Goal: Book appointment/travel/reservation: Book appointment/travel/reservation

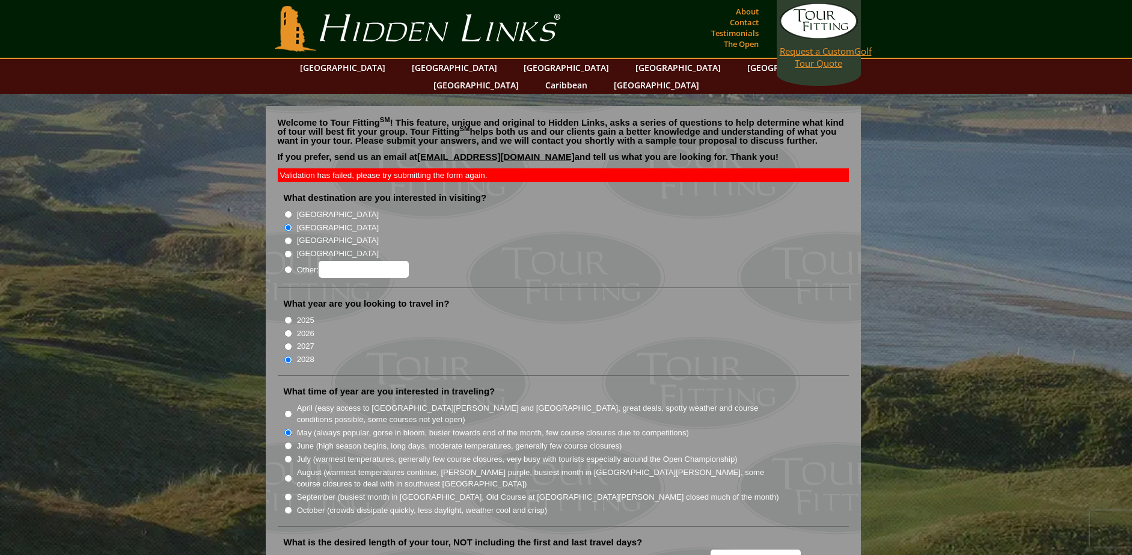
click at [812, 61] on link "Request a Custom Golf Tour Quote" at bounding box center [819, 36] width 78 height 66
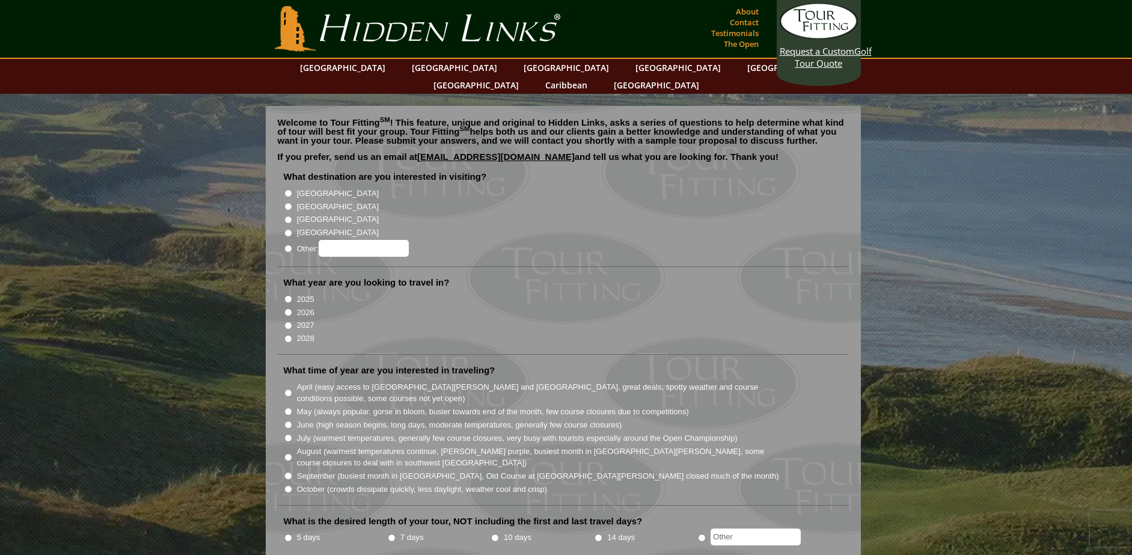
click at [289, 203] on input "[GEOGRAPHIC_DATA]" at bounding box center [288, 207] width 8 height 8
radio input "true"
click at [286, 335] on input "2028" at bounding box center [288, 339] width 8 height 8
radio input "true"
click at [287, 408] on input "May (always popular, gorse in bloom, busier towards end of the month, few cours…" at bounding box center [288, 412] width 8 height 8
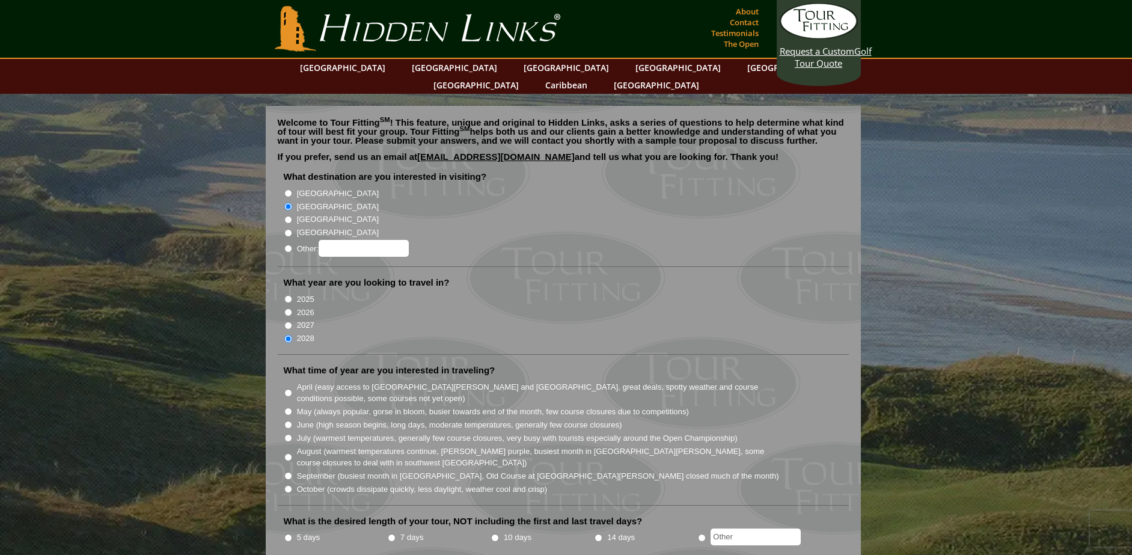
radio input "true"
click at [392, 534] on input "7 days" at bounding box center [392, 538] width 8 height 8
radio input "true"
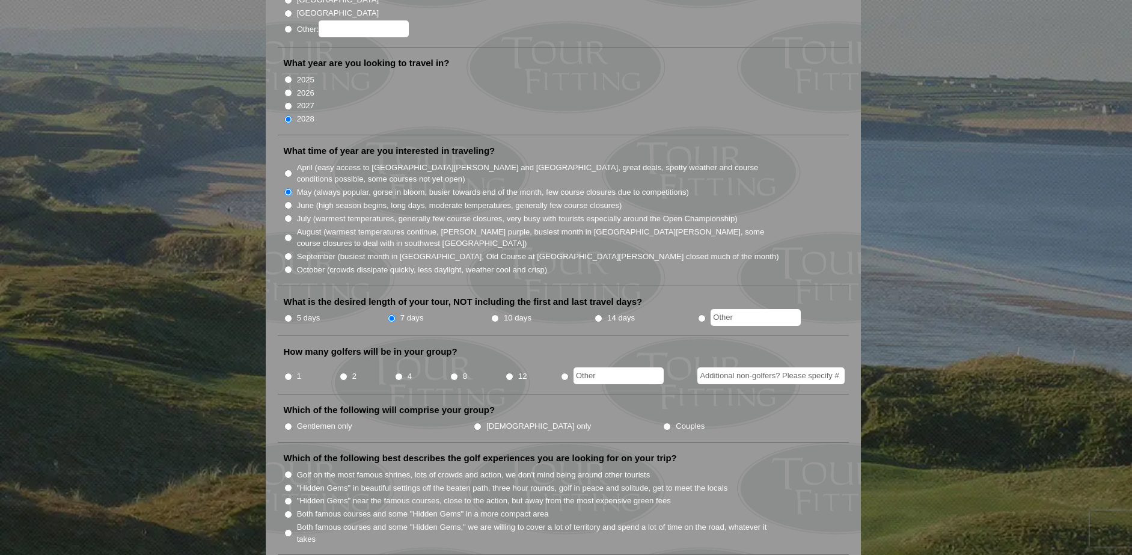
scroll to position [258, 0]
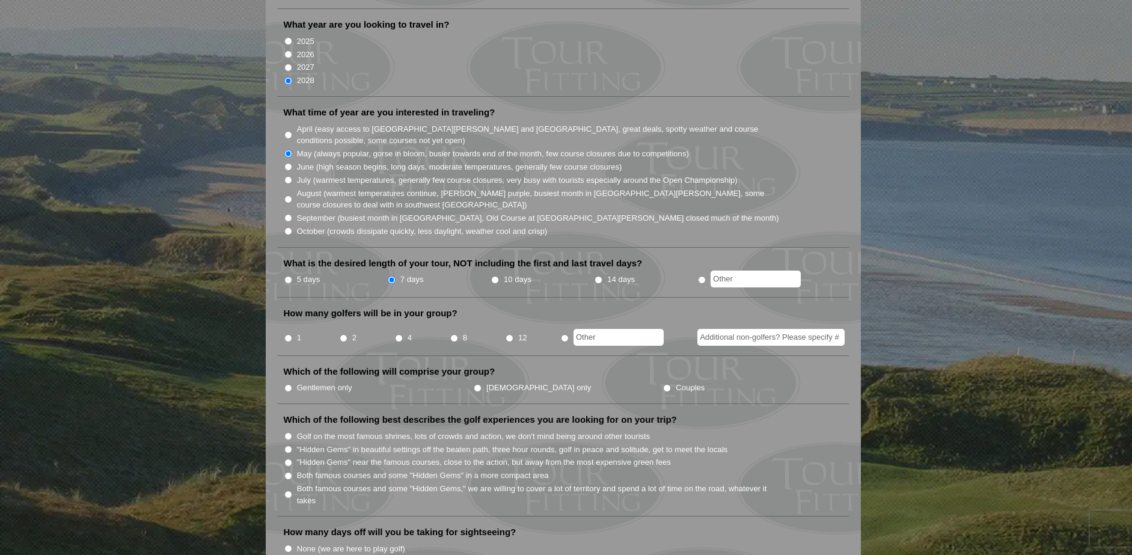
click at [400, 334] on input "4" at bounding box center [399, 338] width 8 height 8
radio input "true"
click at [716, 329] on input "Additional non-golfers? Please specify #" at bounding box center [770, 337] width 147 height 17
type input "4"
click at [286, 384] on input "Gentlemen only" at bounding box center [288, 388] width 8 height 8
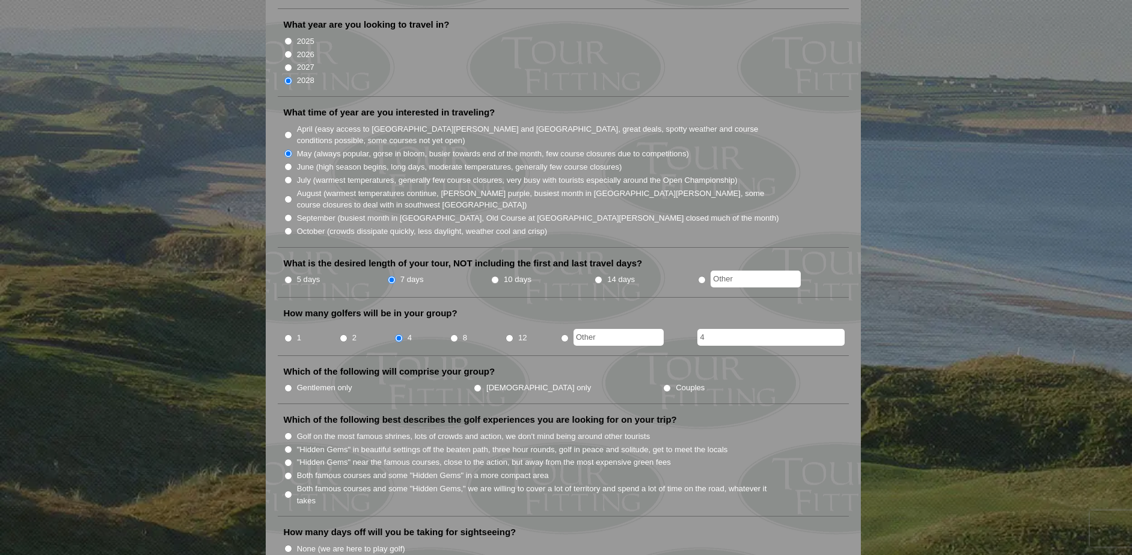
radio input "true"
click at [663, 384] on input "Couples" at bounding box center [667, 388] width 8 height 8
radio input "true"
click at [289, 432] on input "Golf on the most famous shrines, lots of crowds and action, we don't mind being…" at bounding box center [288, 436] width 8 height 8
radio input "true"
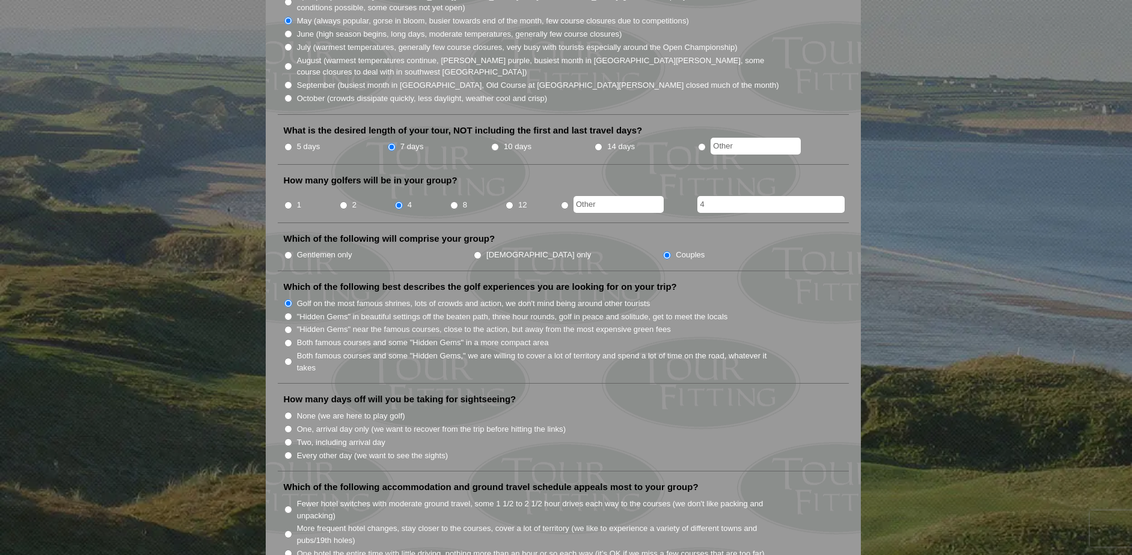
scroll to position [396, 0]
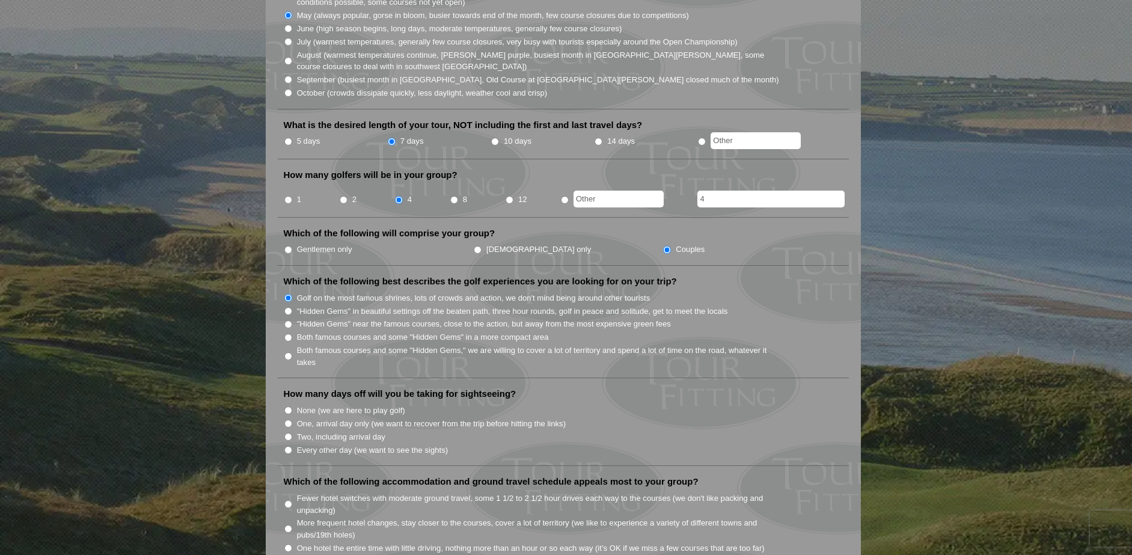
click at [289, 433] on input "Two, including arrival day" at bounding box center [288, 437] width 8 height 8
radio input "true"
click at [286, 525] on input "More frequent hotel changes, stay closer to the courses, cover a lot of territo…" at bounding box center [288, 529] width 8 height 8
radio input "true"
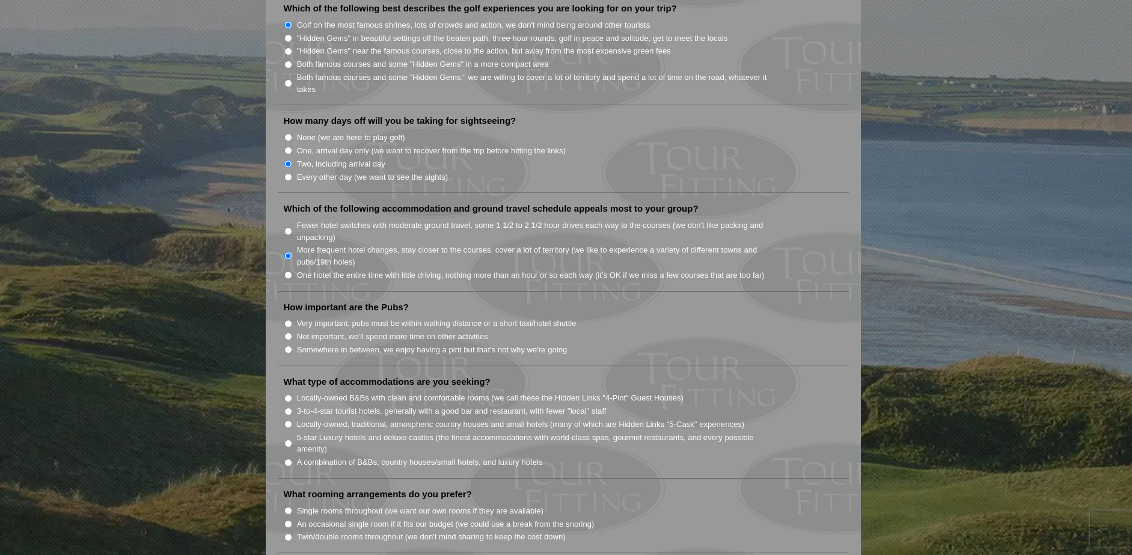
scroll to position [674, 0]
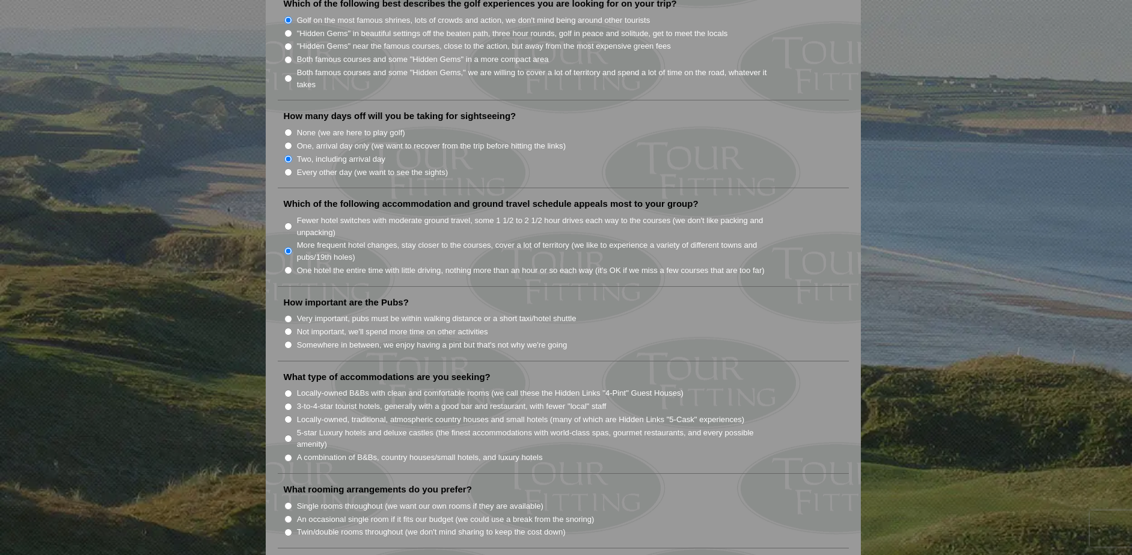
click at [290, 315] on input "Very important, pubs must be within walking distance or a short taxi/hotel shut…" at bounding box center [288, 319] width 8 height 8
radio input "true"
click at [288, 403] on input "3-to-4-star tourist hotels, generally with a good bar and restaurant, with fewe…" at bounding box center [288, 407] width 8 height 8
radio input "true"
click at [290, 502] on input "Single rooms throughout (we want our own rooms if they are available)" at bounding box center [288, 506] width 8 height 8
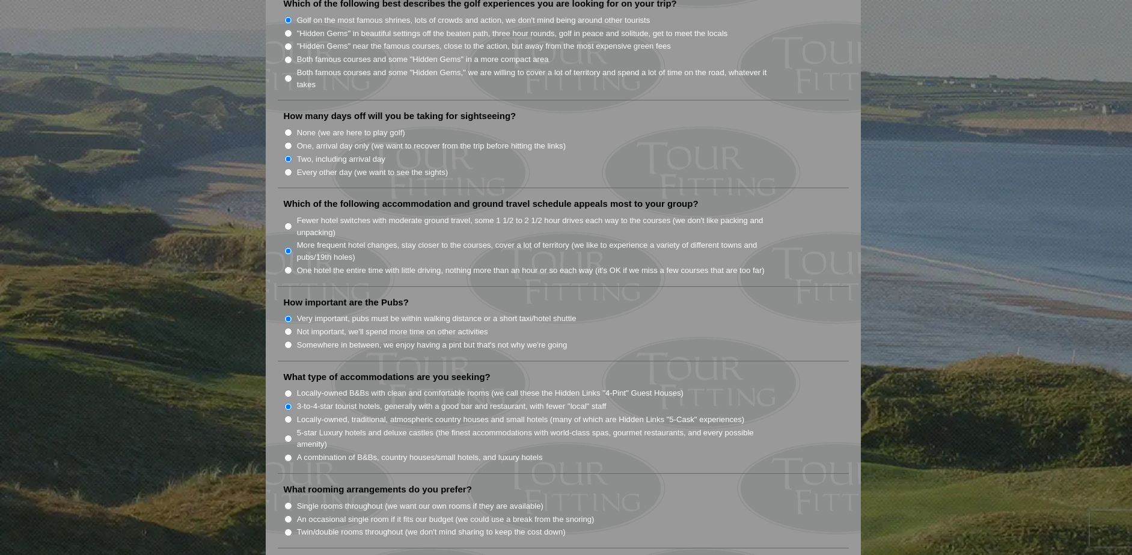
radio input "true"
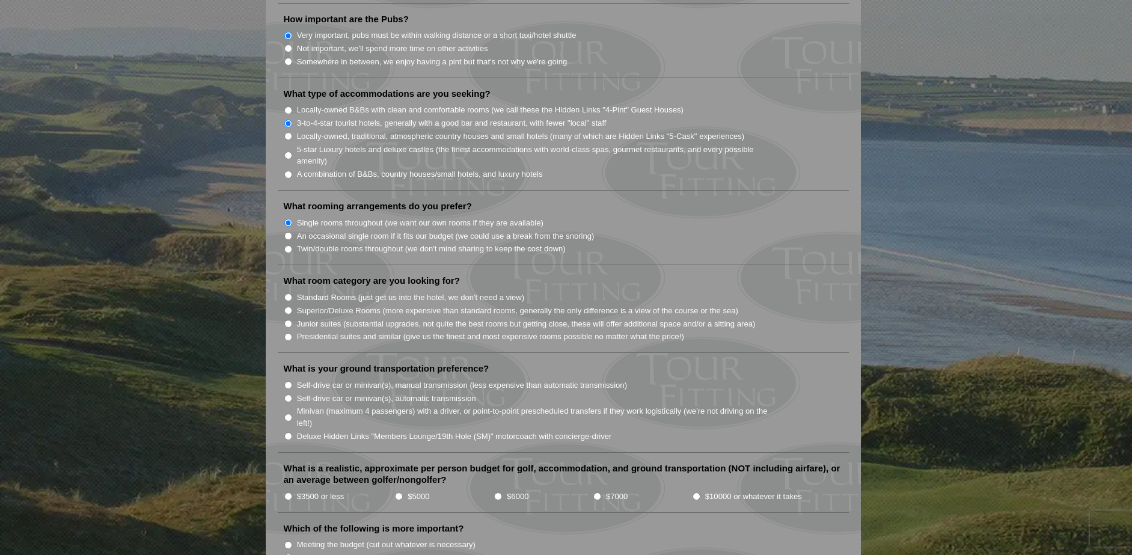
scroll to position [960, 0]
click at [288, 304] on input "Superior/Deluxe Rooms (more expensive than standard rooms, generally the only d…" at bounding box center [288, 308] width 8 height 8
radio input "true"
click at [287, 392] on input "Self-drive car or minivan(s), automatic transmission" at bounding box center [288, 396] width 8 height 8
radio input "true"
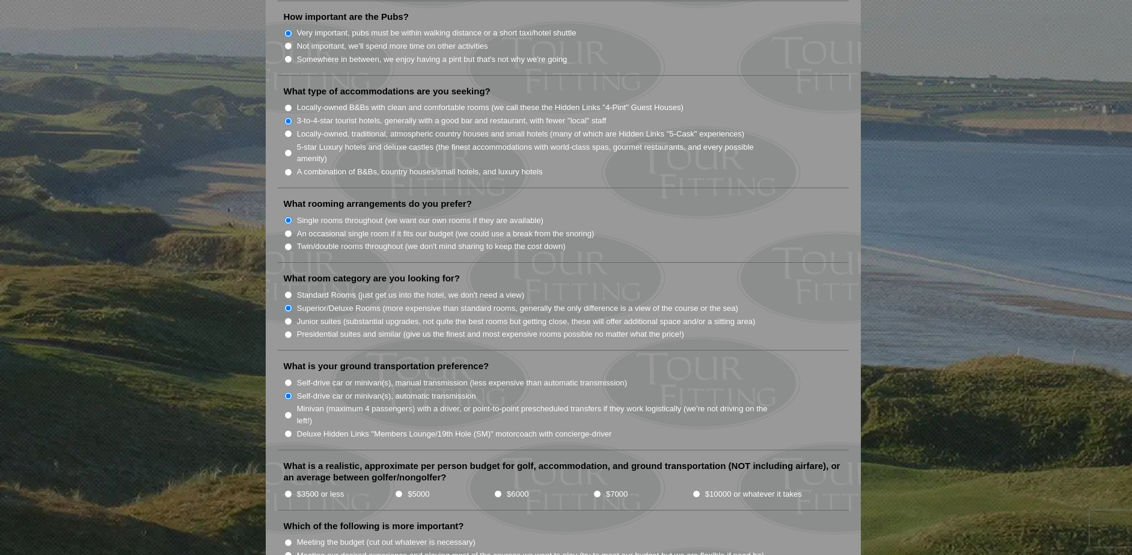
click at [398, 490] on input "$5000" at bounding box center [399, 494] width 8 height 8
radio input "true"
click at [288, 551] on input "Meeting our desired experience and playing most of the courses we want to play …" at bounding box center [288, 555] width 8 height 8
radio input "true"
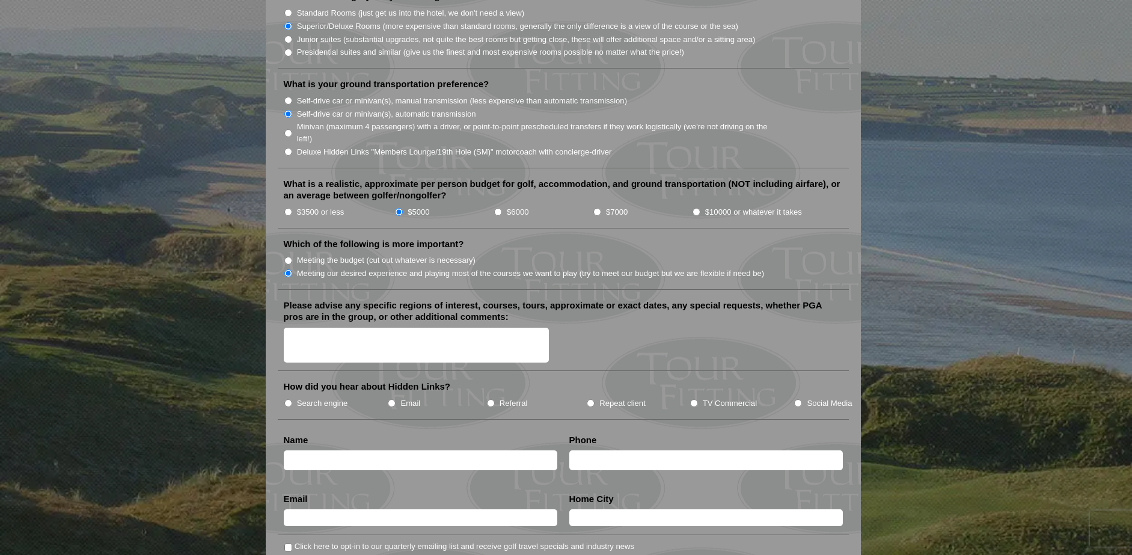
scroll to position [1254, 0]
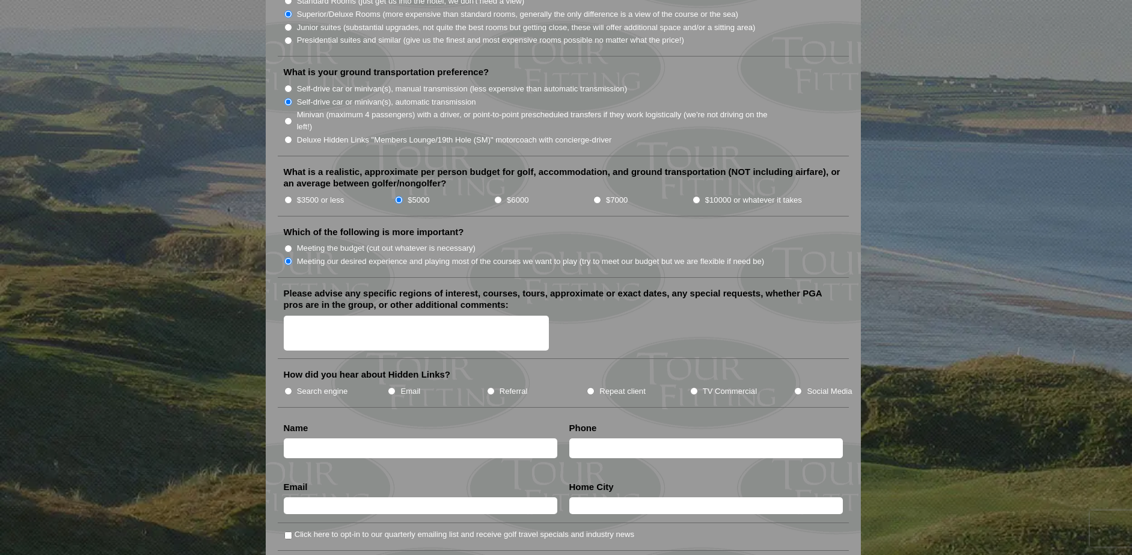
click at [339, 316] on textarea "Please advise any specific regions of interest, courses, tours, approximate or …" at bounding box center [417, 333] width 266 height 35
type textarea "Want to play St. [PERSON_NAME]"
click at [693, 387] on input "TV Commercial" at bounding box center [694, 391] width 8 height 8
radio input "true"
click at [352, 438] on input "text" at bounding box center [421, 448] width 274 height 20
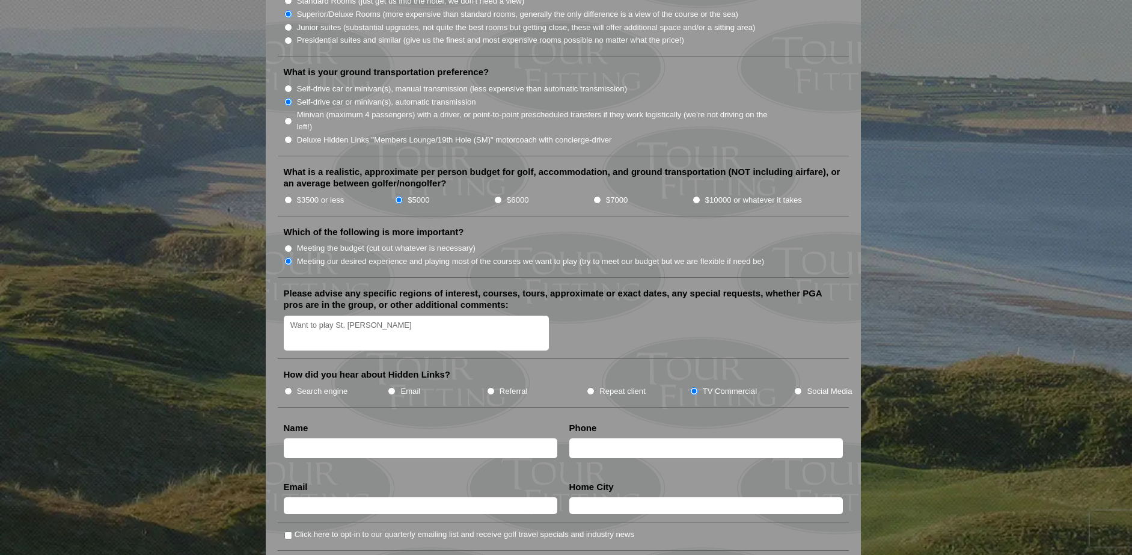
type input "[PERSON_NAME]"
type input "16165819728"
type input "[EMAIL_ADDRESS][DOMAIN_NAME]"
type input "[STREET_ADDRESS]"
drag, startPoint x: 322, startPoint y: 430, endPoint x: 336, endPoint y: 440, distance: 16.7
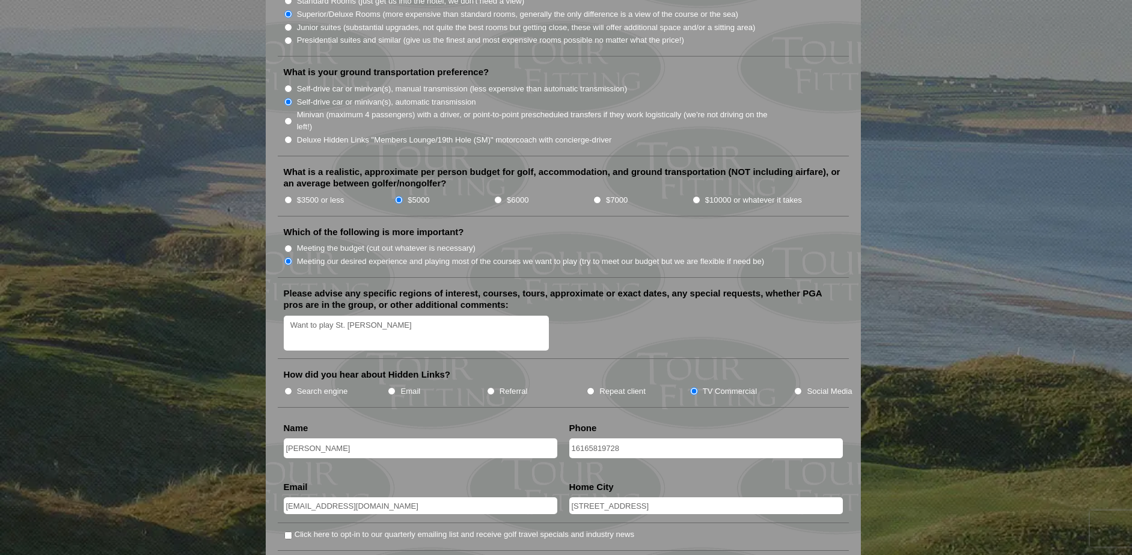
click at [322, 438] on input "[PERSON_NAME]" at bounding box center [421, 448] width 274 height 20
type input "[PERSON_NAME]"
drag, startPoint x: 576, startPoint y: 430, endPoint x: 571, endPoint y: 434, distance: 6.4
click at [576, 438] on input "16165819728" at bounding box center [706, 448] width 274 height 20
type input "[PHONE_NUMBER]"
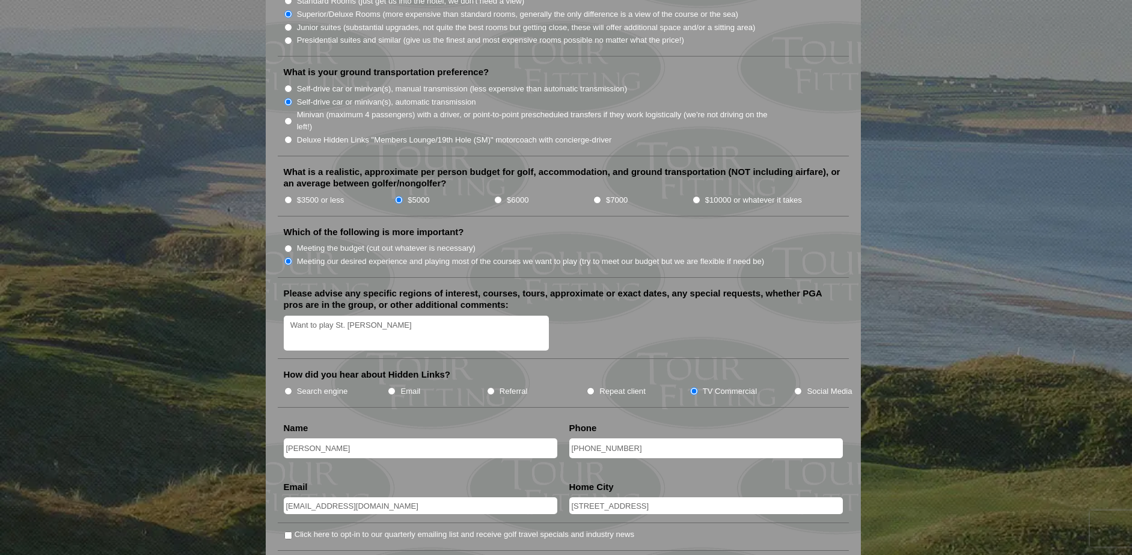
click at [589, 497] on input "[STREET_ADDRESS]" at bounding box center [706, 505] width 274 height 17
click at [287, 532] on input "Click here to opt-in to our quarterly emailing list and receive golf travel spe…" at bounding box center [288, 536] width 8 height 8
checkbox input "true"
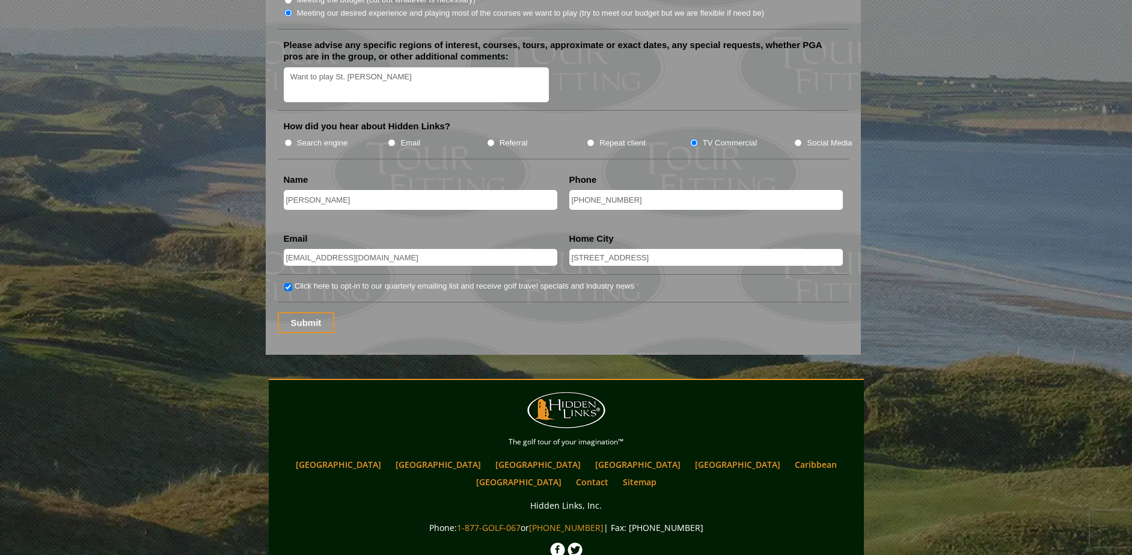
scroll to position [1490, 0]
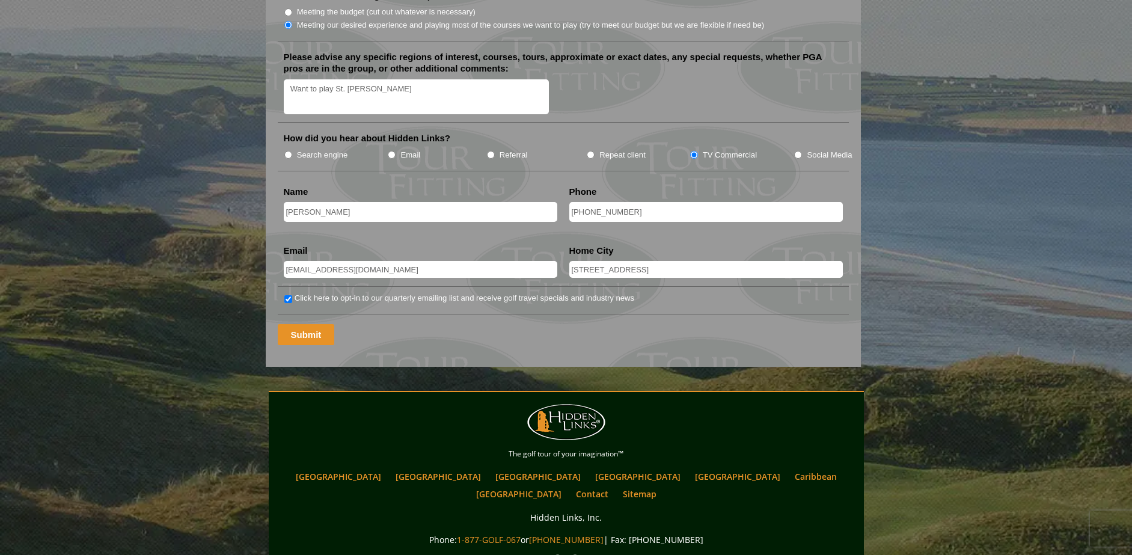
click at [297, 324] on input "Submit" at bounding box center [306, 334] width 57 height 21
